Goal: Information Seeking & Learning: Learn about a topic

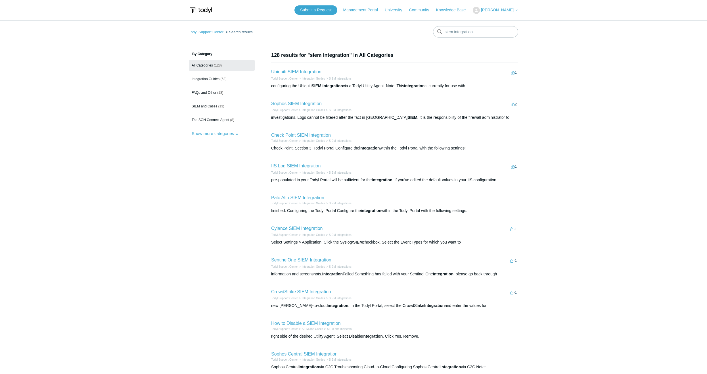
click at [321, 74] on h2 "Ubiquiti SIEM Integration" at bounding box center [296, 71] width 50 height 7
click at [317, 72] on link "Ubiquiti SIEM Integration" at bounding box center [296, 71] width 50 height 5
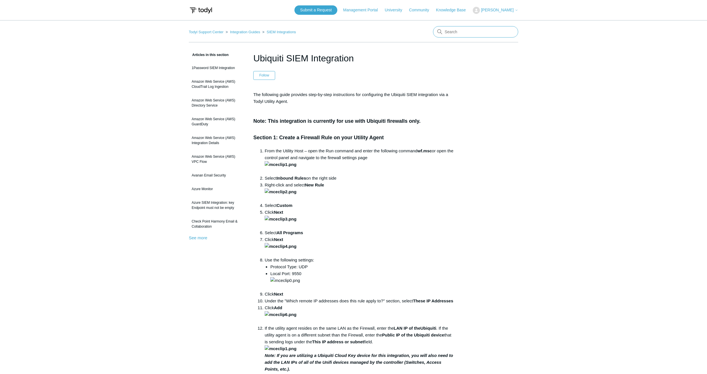
click at [474, 30] on input "Search" at bounding box center [475, 31] width 85 height 11
type input "siem"
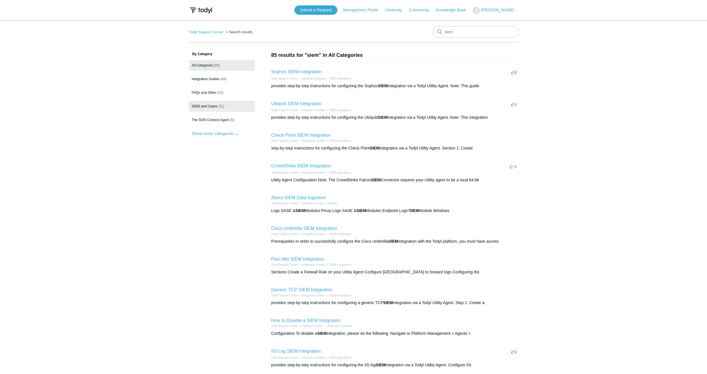
click at [211, 103] on link "SIEM and Cases (11)" at bounding box center [222, 106] width 66 height 11
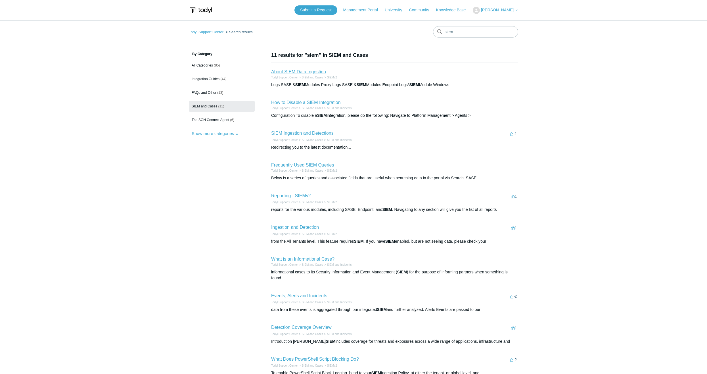
click at [290, 72] on link "About SIEM Data Ingestion" at bounding box center [298, 71] width 55 height 5
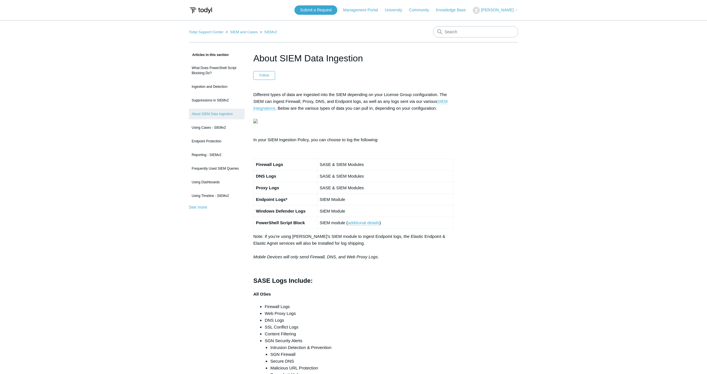
click at [443, 97] on p "Different types of data are ingested into the SIEM depending on your License Gr…" at bounding box center [353, 111] width 201 height 41
click at [443, 101] on link "SIEM integrations" at bounding box center [350, 105] width 194 height 12
click at [447, 101] on link "SIEM integrations" at bounding box center [350, 105] width 194 height 12
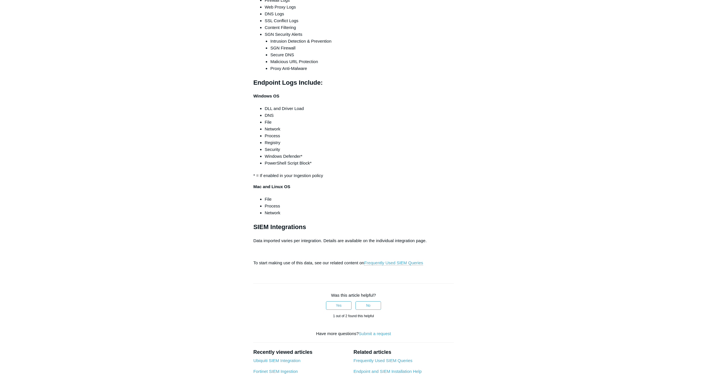
scroll to position [312, 0]
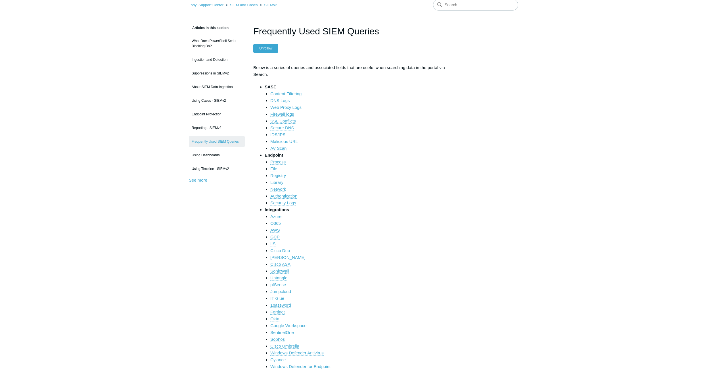
scroll to position [57, 0]
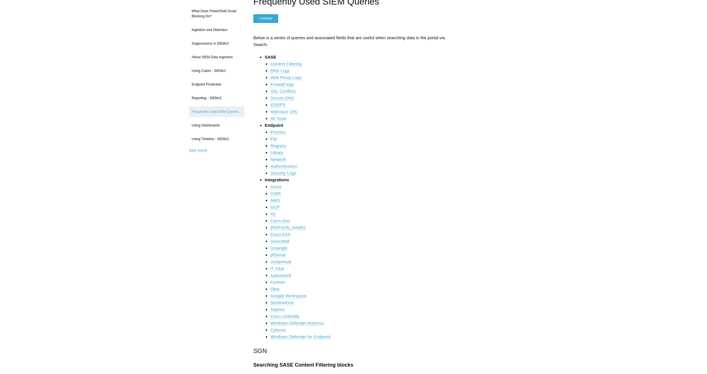
click at [282, 281] on link "Fortinet" at bounding box center [277, 282] width 14 height 5
